Goal: Transaction & Acquisition: Book appointment/travel/reservation

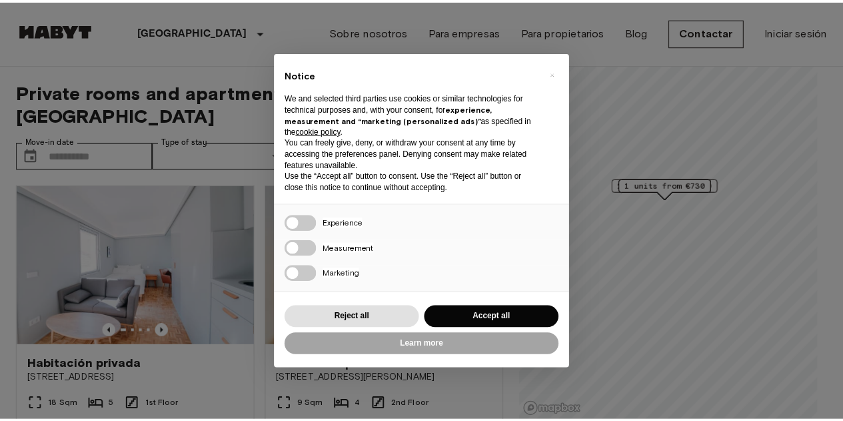
scroll to position [11, 0]
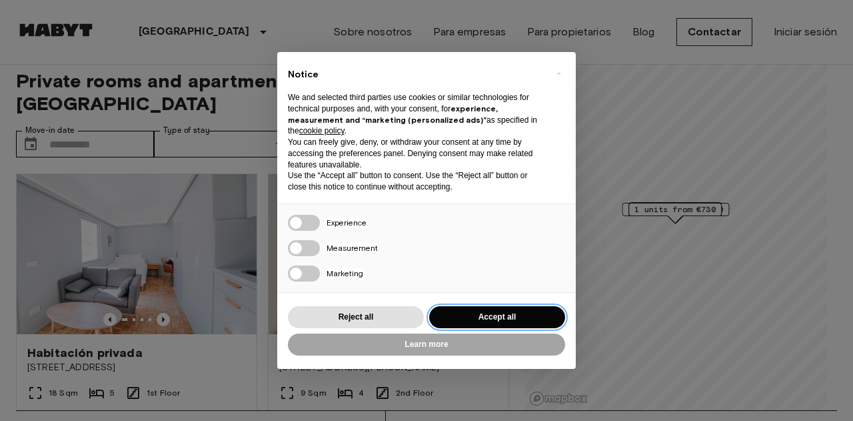
click at [509, 306] on button "Accept all" at bounding box center [497, 317] width 136 height 22
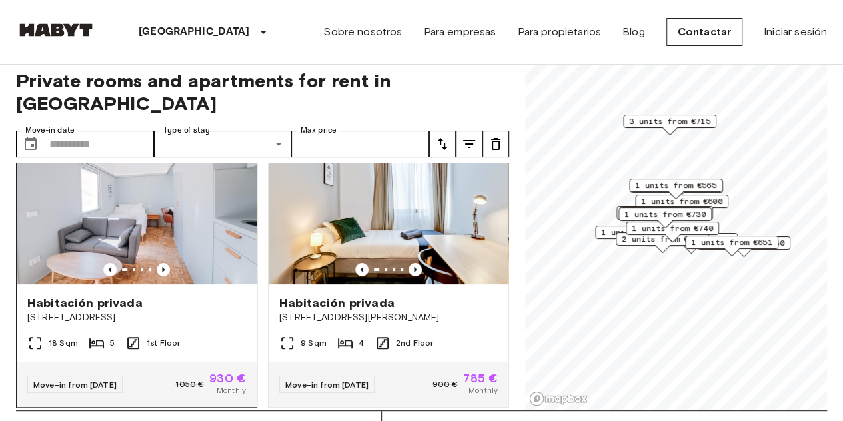
scroll to position [0, 0]
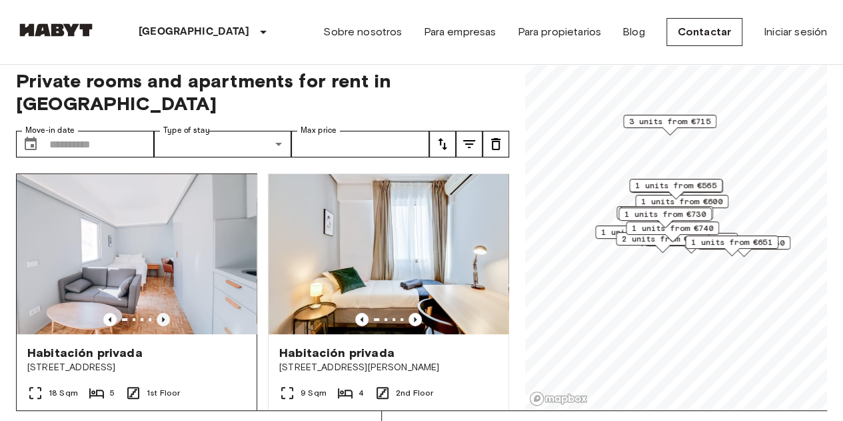
click at [165, 313] on icon "Previous image" at bounding box center [163, 319] width 13 height 13
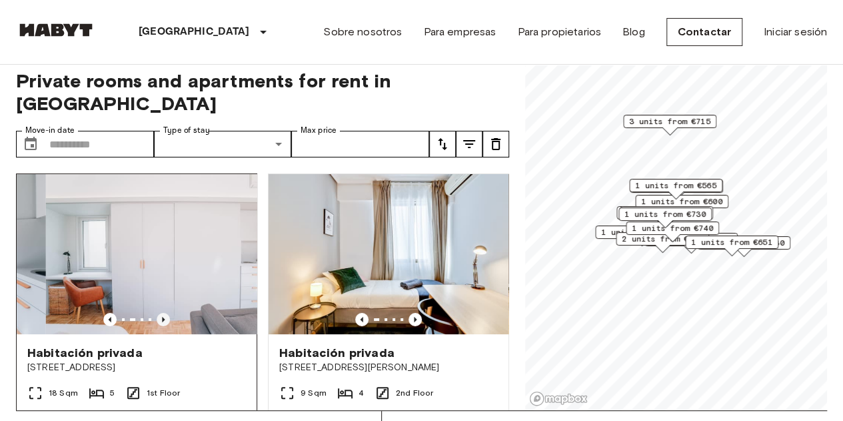
click at [165, 313] on icon "Previous image" at bounding box center [163, 319] width 13 height 13
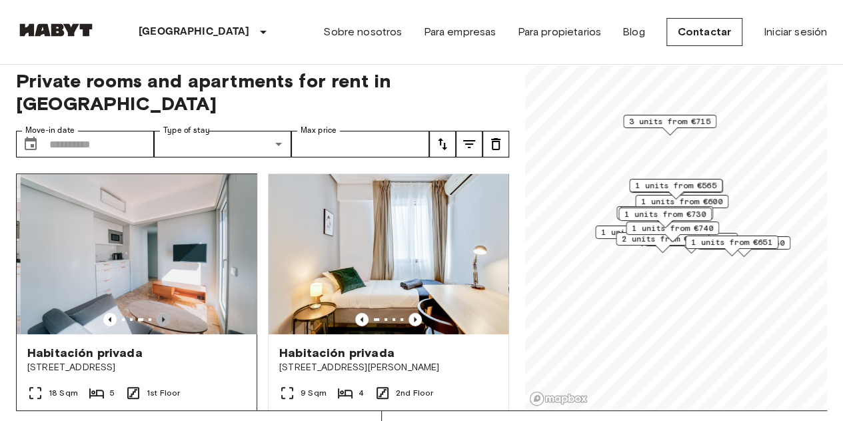
click at [165, 313] on icon "Previous image" at bounding box center [163, 319] width 13 height 13
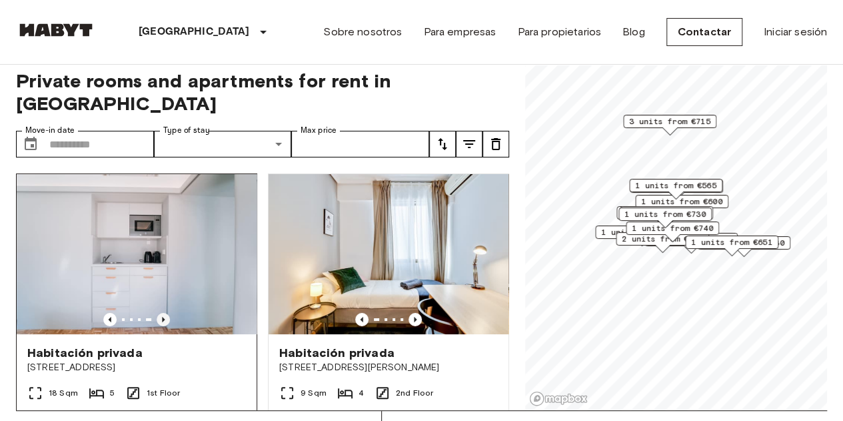
click at [165, 313] on icon "Previous image" at bounding box center [163, 319] width 13 height 13
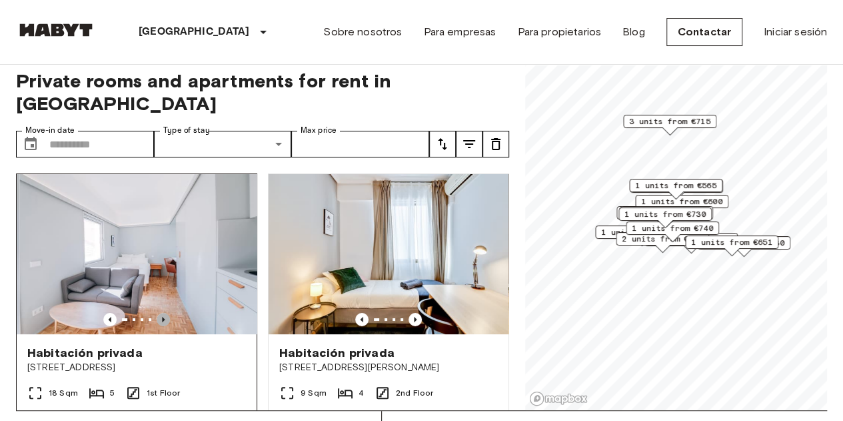
click at [165, 313] on icon "Previous image" at bounding box center [163, 319] width 13 height 13
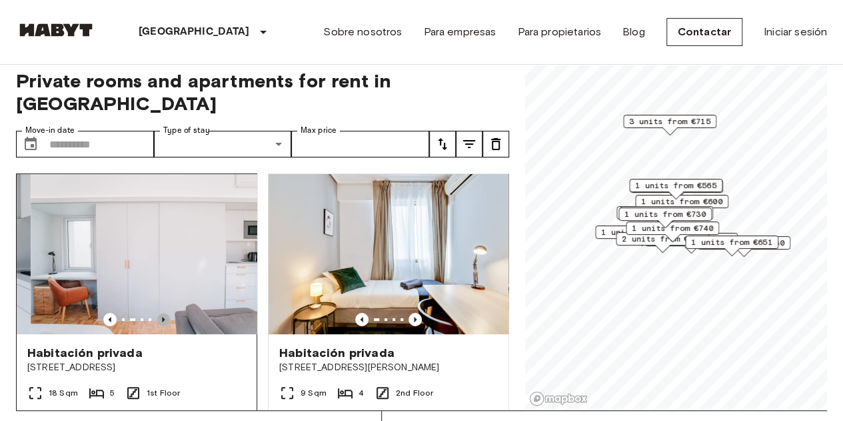
click at [165, 313] on icon "Previous image" at bounding box center [163, 319] width 13 height 13
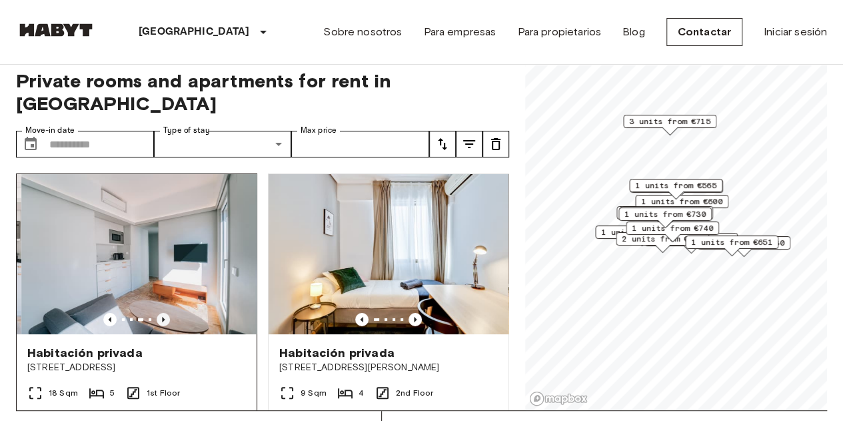
click at [165, 313] on icon "Previous image" at bounding box center [163, 319] width 13 height 13
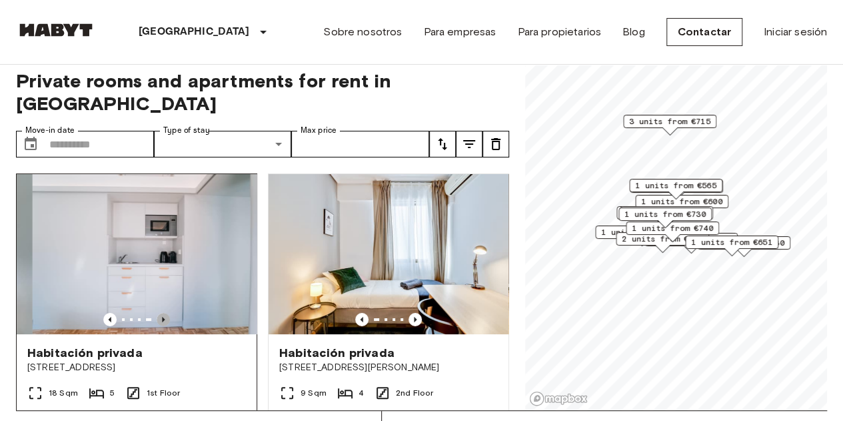
click at [165, 313] on icon "Previous image" at bounding box center [163, 319] width 13 height 13
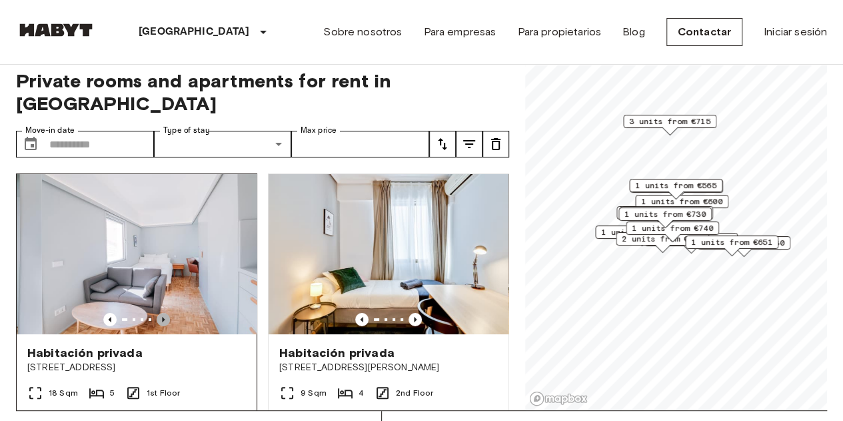
click at [165, 313] on icon "Previous image" at bounding box center [163, 319] width 13 height 13
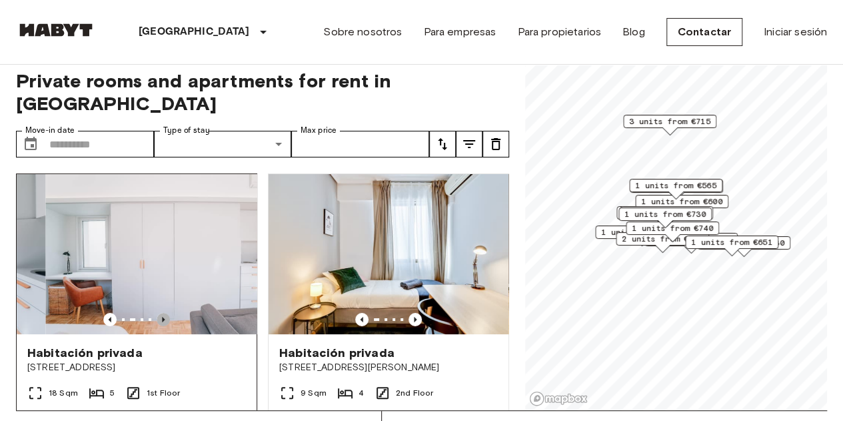
click at [165, 313] on icon "Previous image" at bounding box center [163, 319] width 13 height 13
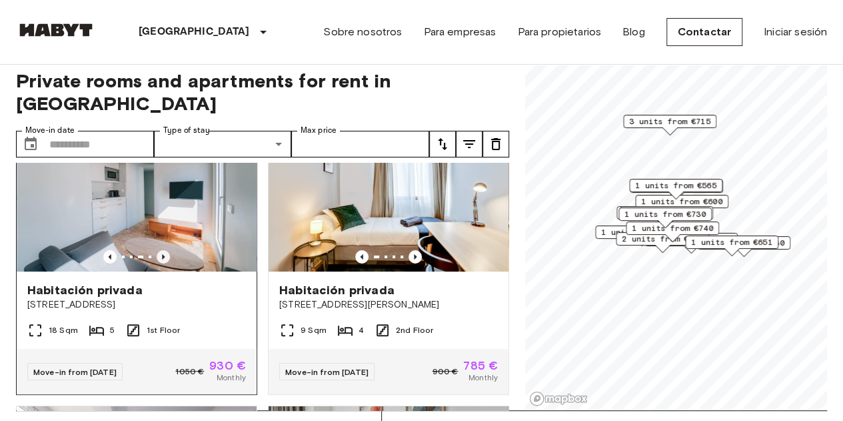
scroll to position [39, 0]
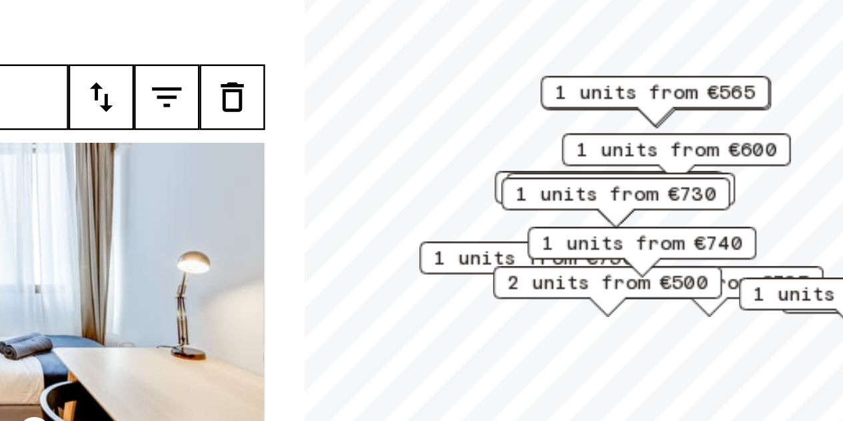
scroll to position [11, 0]
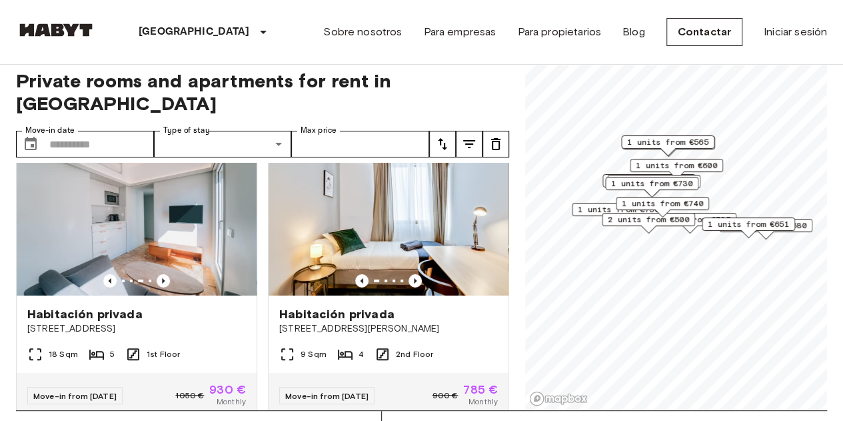
click at [685, 163] on span "1 units from €600" at bounding box center [676, 165] width 81 height 12
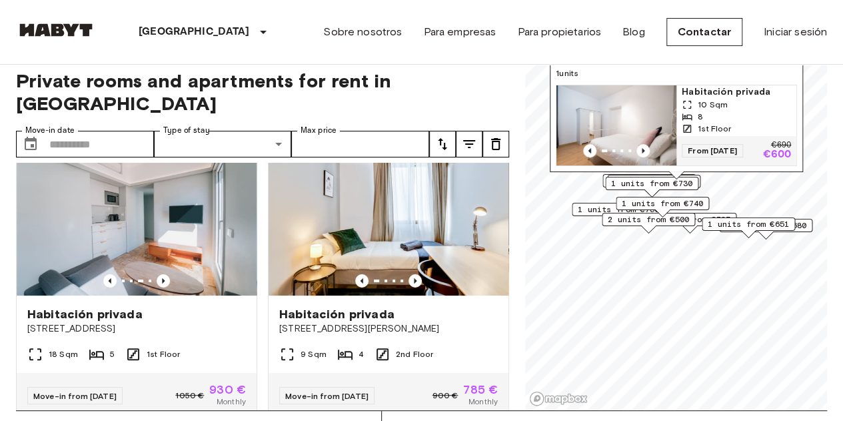
scroll to position [0, 0]
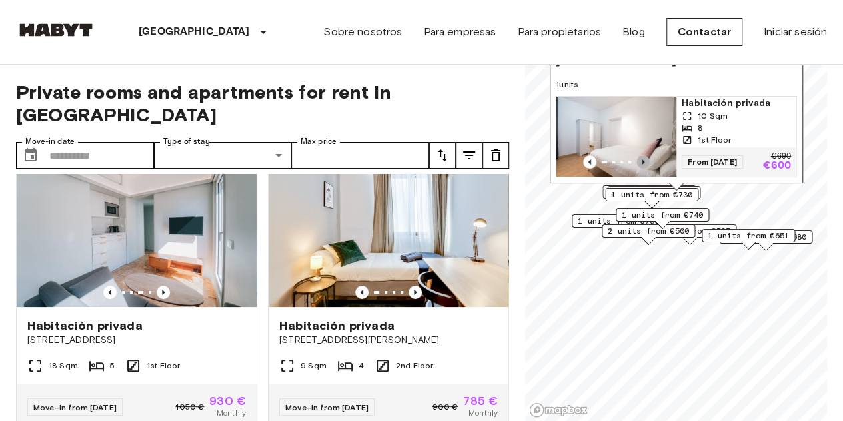
click at [644, 155] on icon "Previous image" at bounding box center [643, 161] width 13 height 13
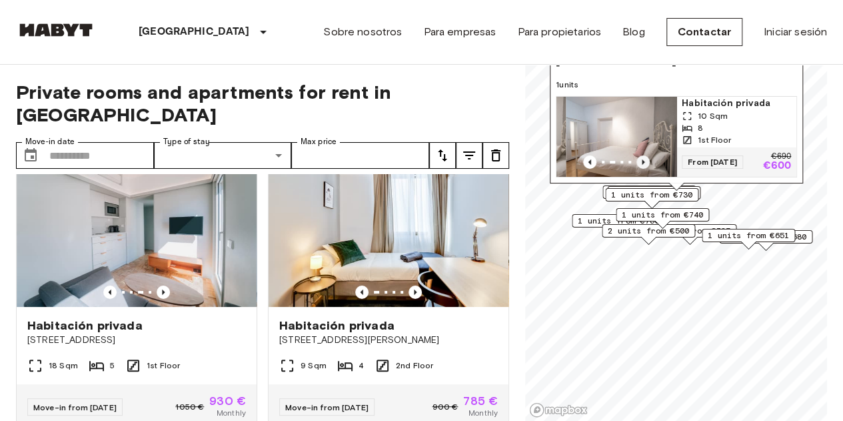
click at [644, 155] on icon "Previous image" at bounding box center [643, 161] width 13 height 13
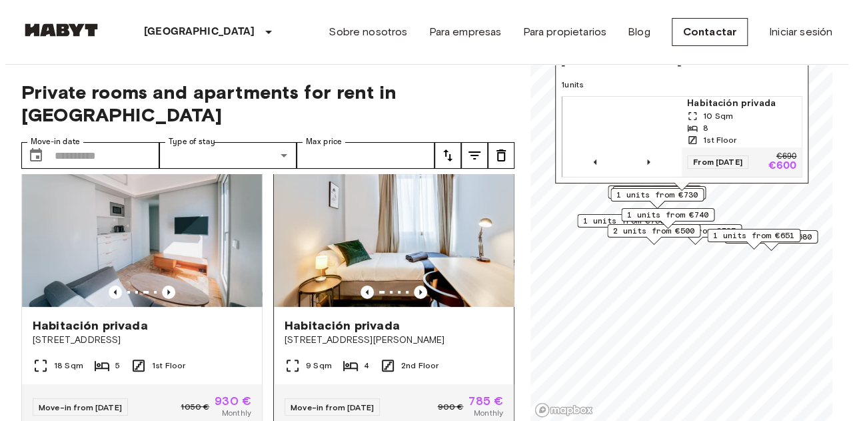
scroll to position [9, 0]
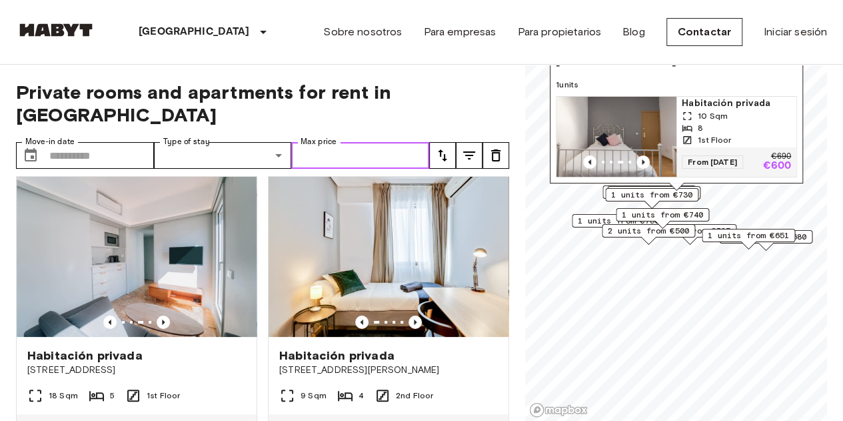
click at [348, 142] on input "Max price" at bounding box center [360, 155] width 138 height 27
type input "***"
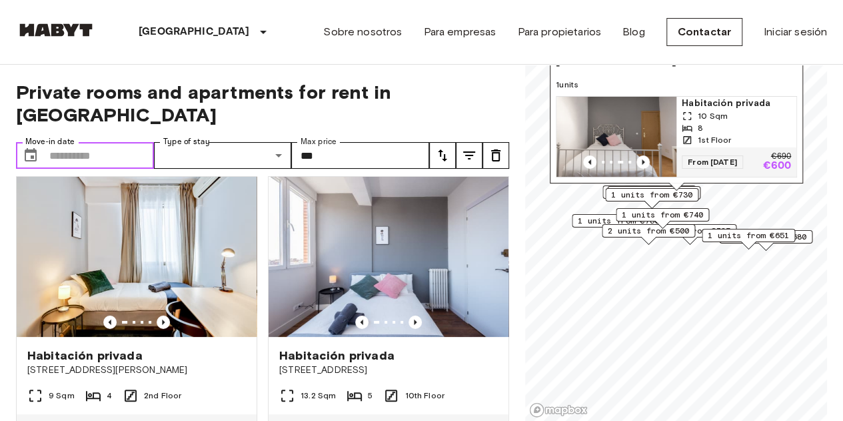
click at [63, 142] on input "Move-in date" at bounding box center [101, 155] width 105 height 27
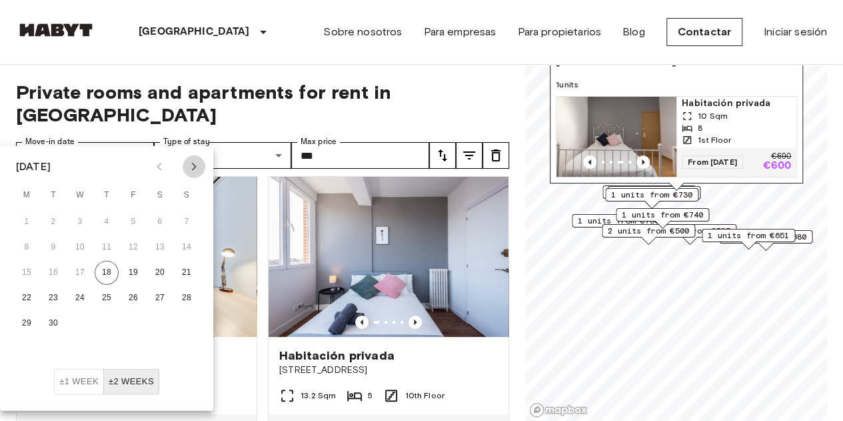
click at [191, 164] on icon "Next month" at bounding box center [194, 167] width 16 height 16
click at [78, 218] on button "1" at bounding box center [80, 222] width 24 height 24
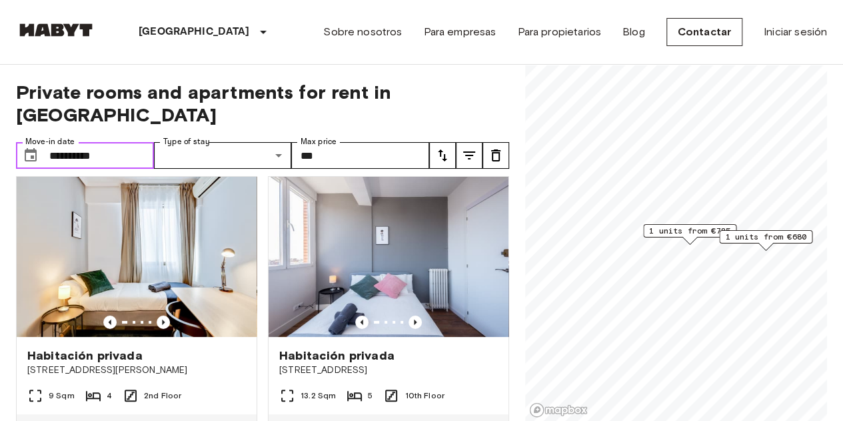
type input "**********"
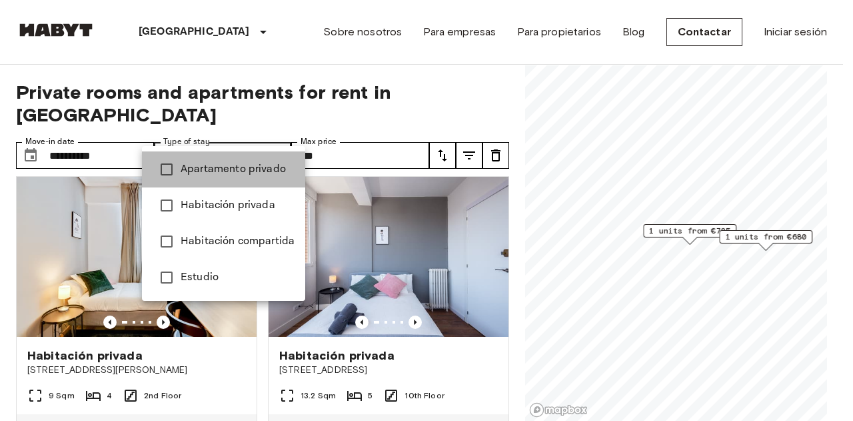
click at [231, 177] on li "Apartamento privado" at bounding box center [223, 169] width 163 height 36
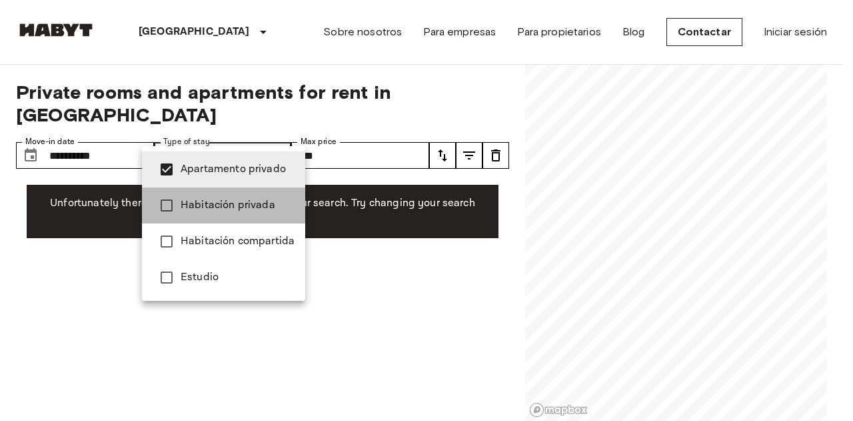
click at [237, 200] on span "Habitación privada" at bounding box center [238, 205] width 114 height 16
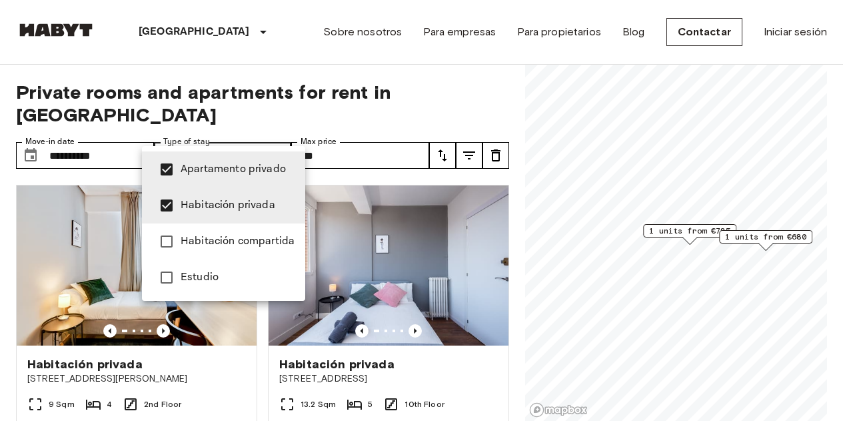
click at [217, 275] on span "Estudio" at bounding box center [238, 277] width 114 height 16
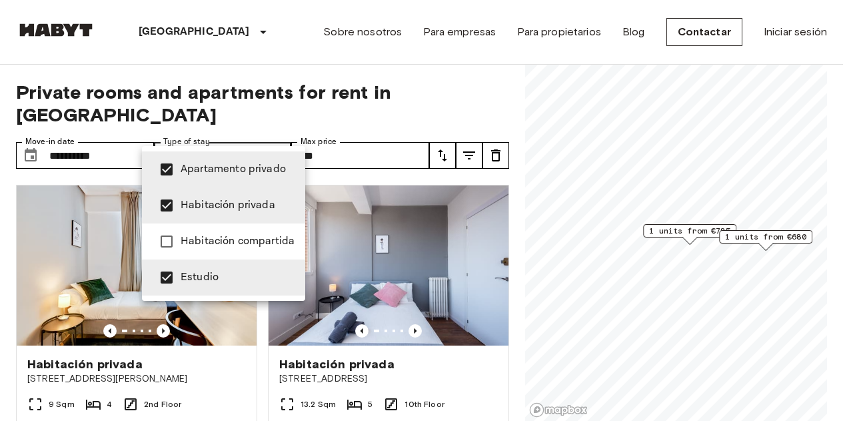
click at [225, 171] on span "Apartamento privado" at bounding box center [238, 169] width 114 height 16
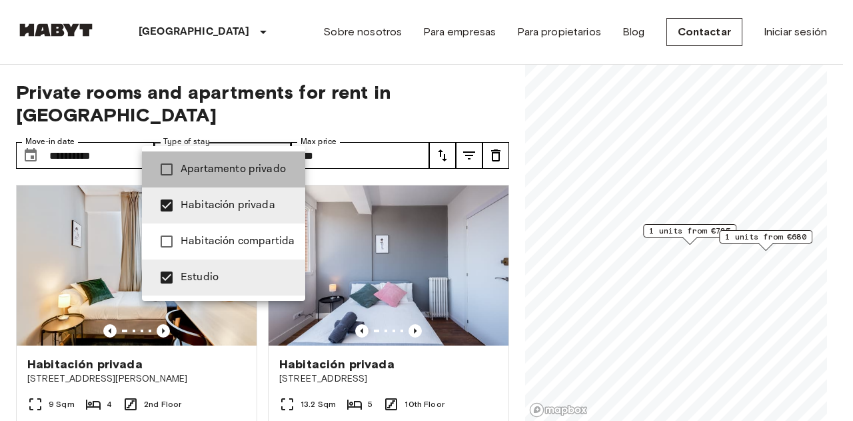
click at [225, 171] on span "Apartamento privado" at bounding box center [238, 169] width 114 height 16
type input "**********"
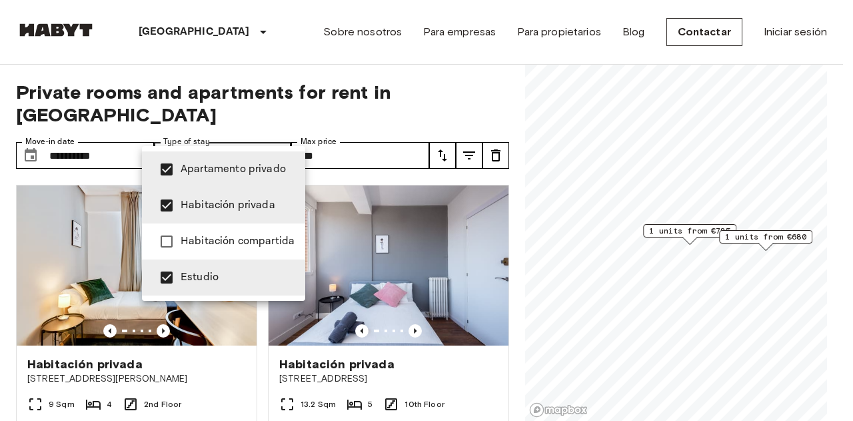
click at [320, 100] on div at bounding box center [426, 210] width 853 height 421
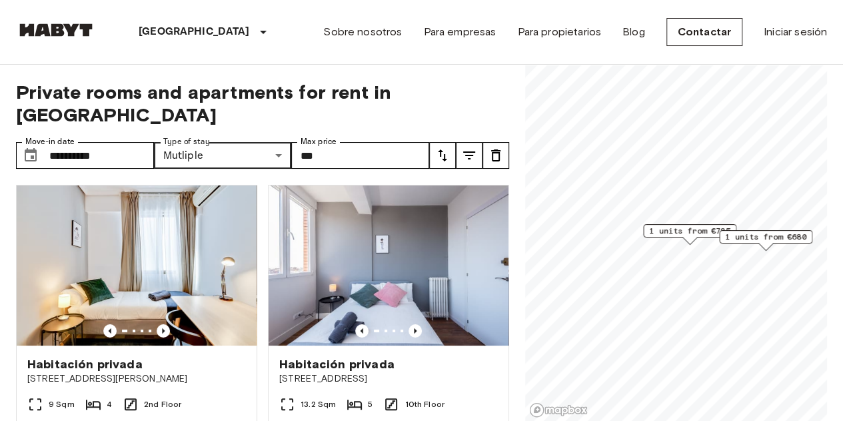
click at [470, 151] on icon "tune" at bounding box center [469, 155] width 12 height 8
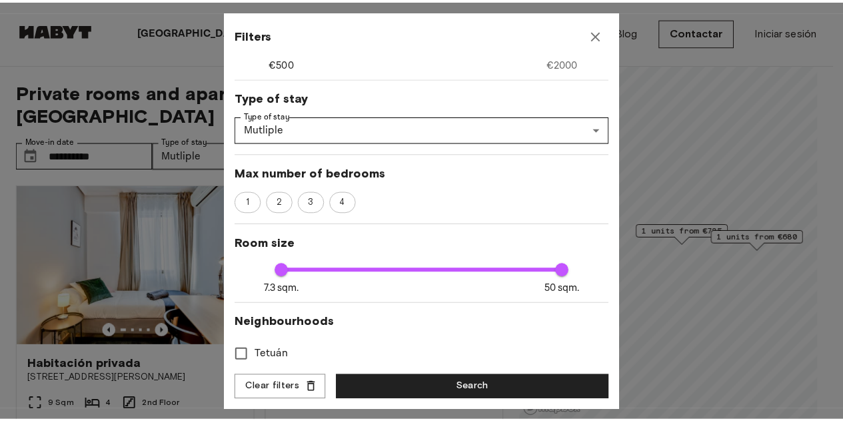
scroll to position [249, 0]
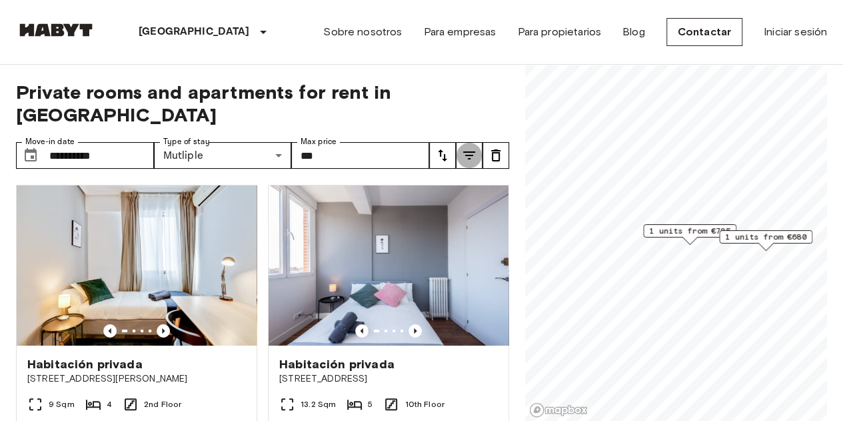
click at [672, 229] on span "1 units from €785" at bounding box center [689, 231] width 81 height 12
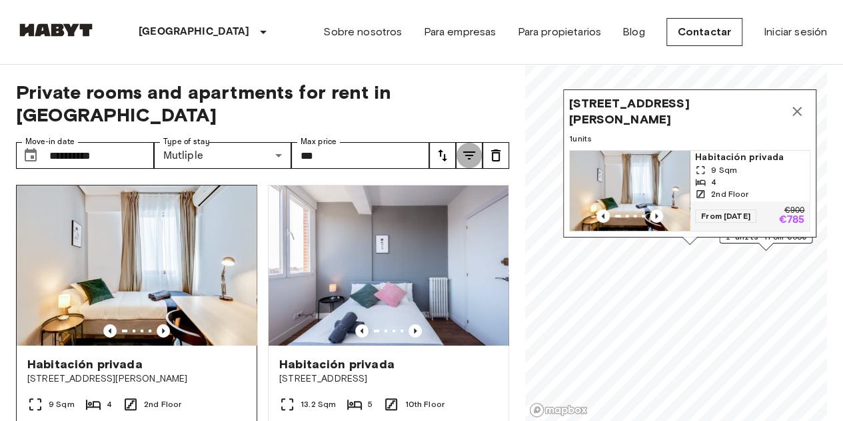
click at [188, 251] on img at bounding box center [137, 265] width 240 height 160
click at [799, 107] on icon "Map marker" at bounding box center [797, 111] width 9 height 9
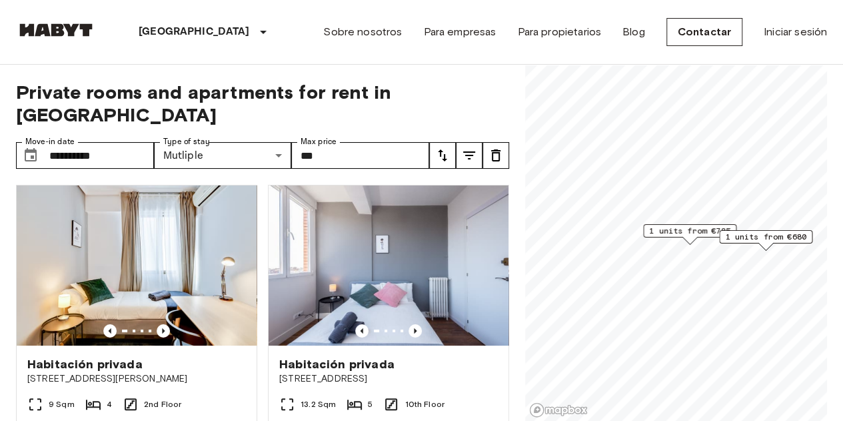
click at [772, 246] on div "Map marker" at bounding box center [766, 246] width 15 height 7
click at [771, 239] on span "1 units from €680" at bounding box center [765, 237] width 81 height 12
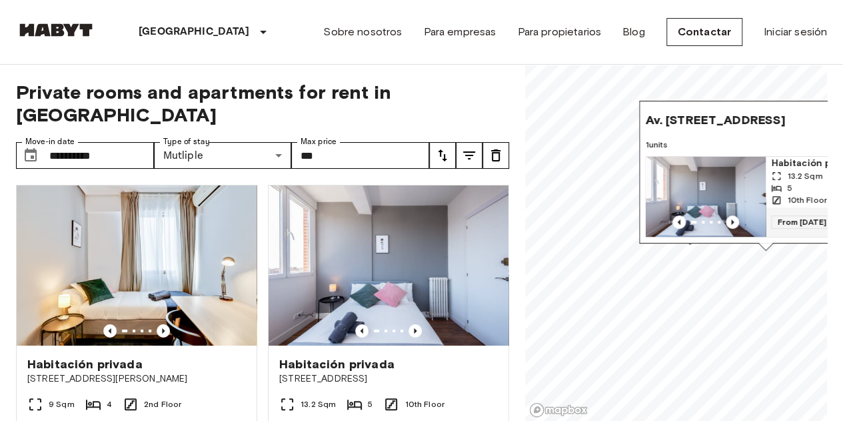
click at [728, 199] on img "Map marker" at bounding box center [706, 197] width 120 height 80
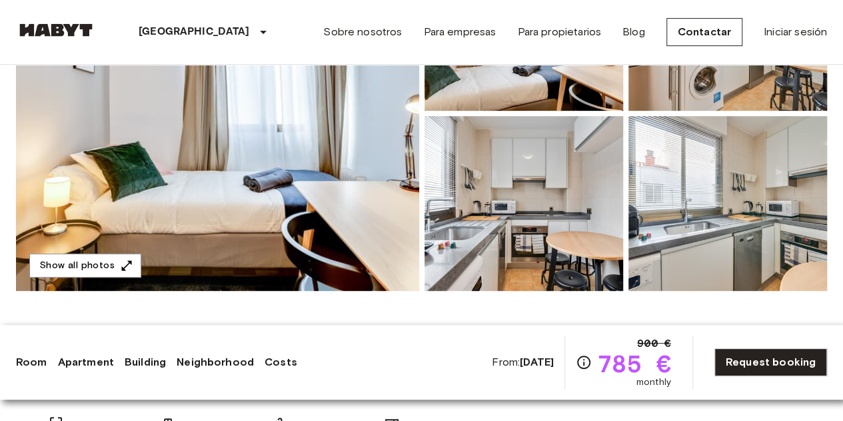
scroll to position [237, 0]
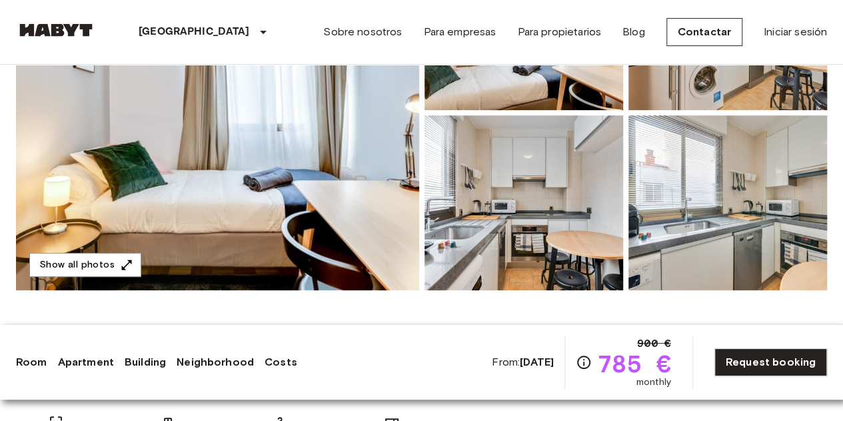
click at [307, 139] on img at bounding box center [217, 112] width 403 height 355
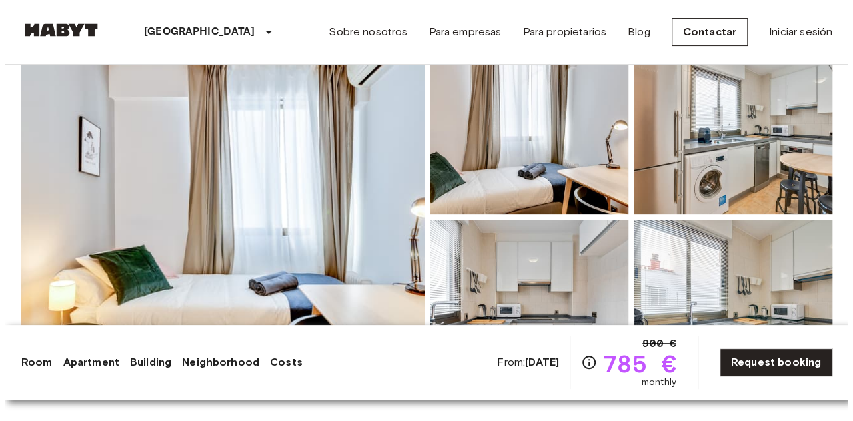
scroll to position [132, 0]
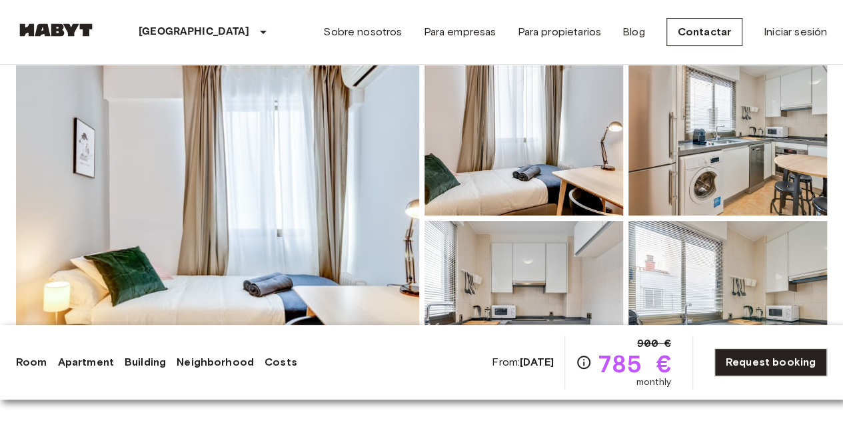
click at [376, 222] on img at bounding box center [217, 218] width 403 height 355
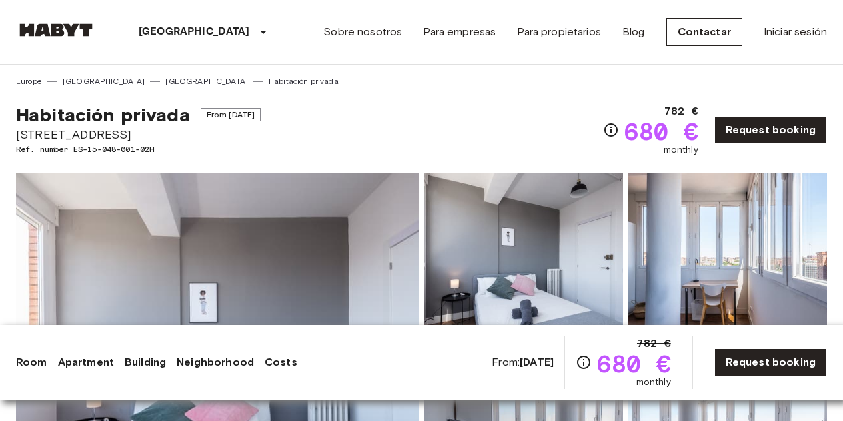
click at [397, 199] on img at bounding box center [217, 350] width 403 height 355
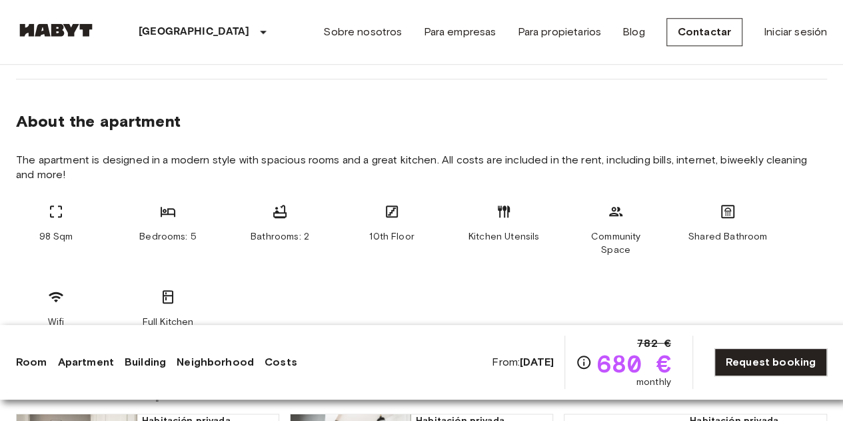
scroll to position [635, 0]
